Goal: Feedback & Contribution: Leave review/rating

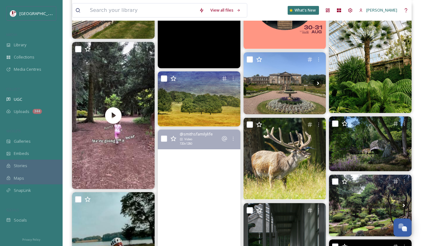
scroll to position [1251, 0]
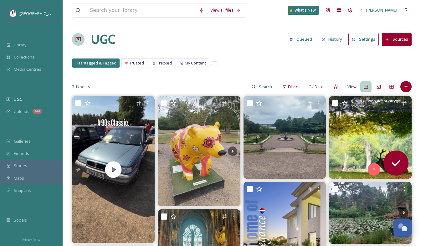
click at [358, 130] on img at bounding box center [370, 137] width 83 height 83
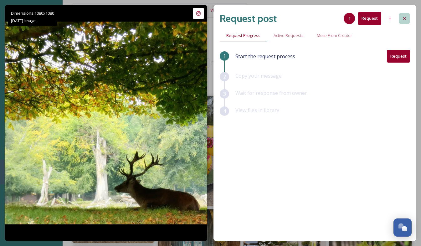
click at [404, 17] on icon at bounding box center [404, 18] width 5 height 5
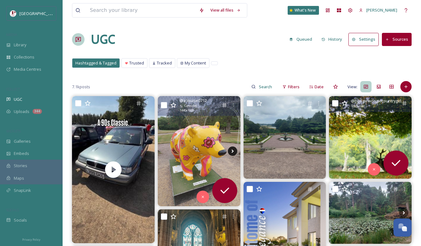
click at [231, 148] on icon at bounding box center [232, 150] width 9 height 9
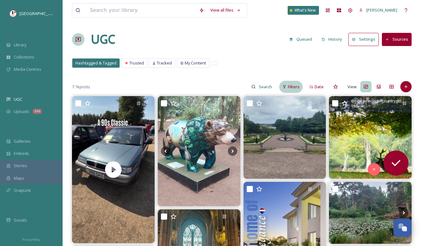
click at [286, 87] on icon at bounding box center [284, 87] width 4 height 4
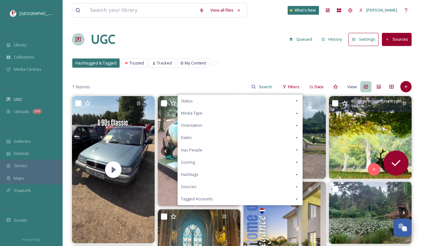
click at [204, 161] on div "Scoring" at bounding box center [240, 162] width 124 height 12
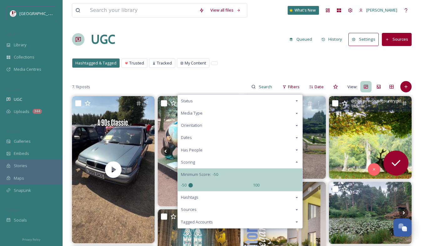
drag, startPoint x: 222, startPoint y: 185, endPoint x: 117, endPoint y: 193, distance: 105.4
type input "-50"
click at [188, 187] on input "range" at bounding box center [219, 185] width 63 height 4
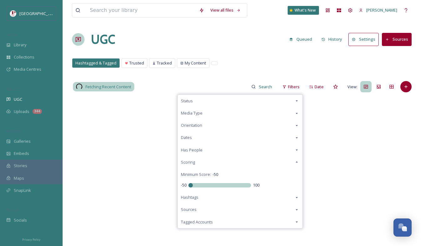
click at [244, 60] on div "Hashtagged & Tagged Trusted Tracked My Content Hashtagged & Tagged Trusted Trac…" at bounding box center [241, 64] width 339 height 13
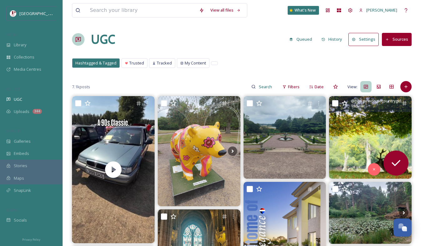
click at [350, 133] on img at bounding box center [370, 137] width 83 height 83
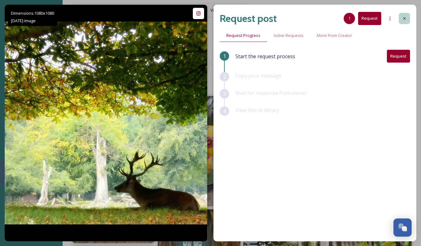
click at [404, 16] on icon at bounding box center [404, 18] width 5 height 5
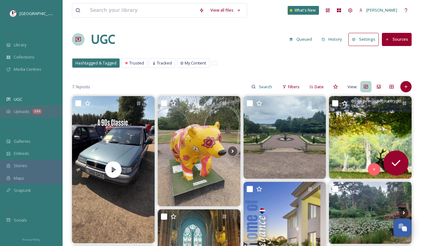
click at [33, 106] on div "Uploads 344" at bounding box center [31, 111] width 63 height 12
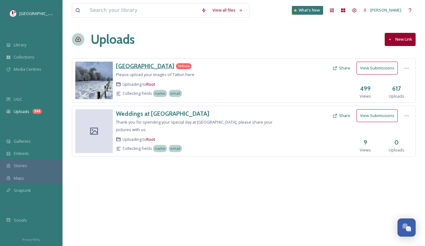
click at [138, 67] on h3 "[GEOGRAPHIC_DATA]" at bounding box center [145, 66] width 58 height 8
